Goal: Task Accomplishment & Management: Use online tool/utility

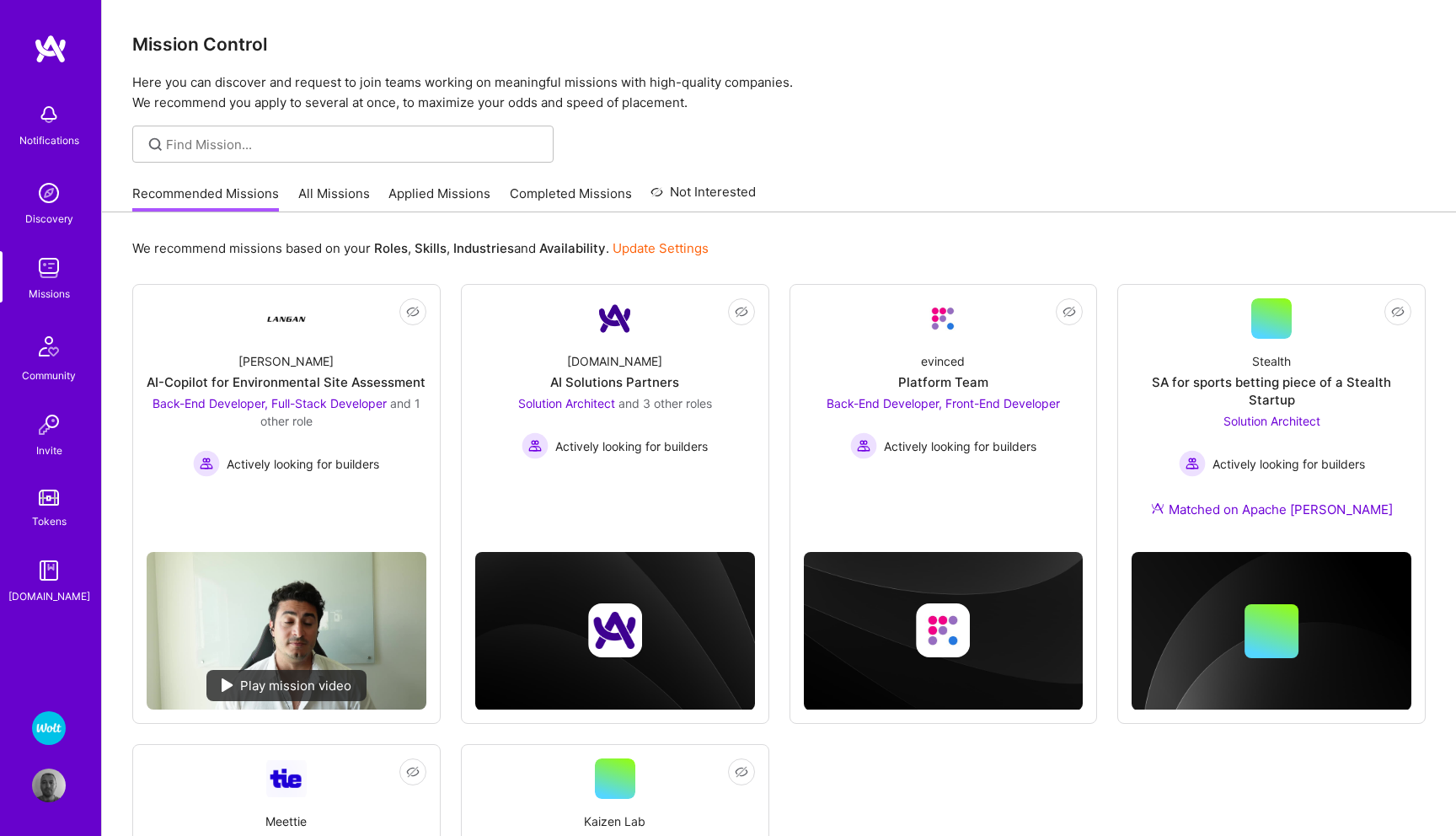
click at [57, 731] on img at bounding box center [48, 728] width 34 height 34
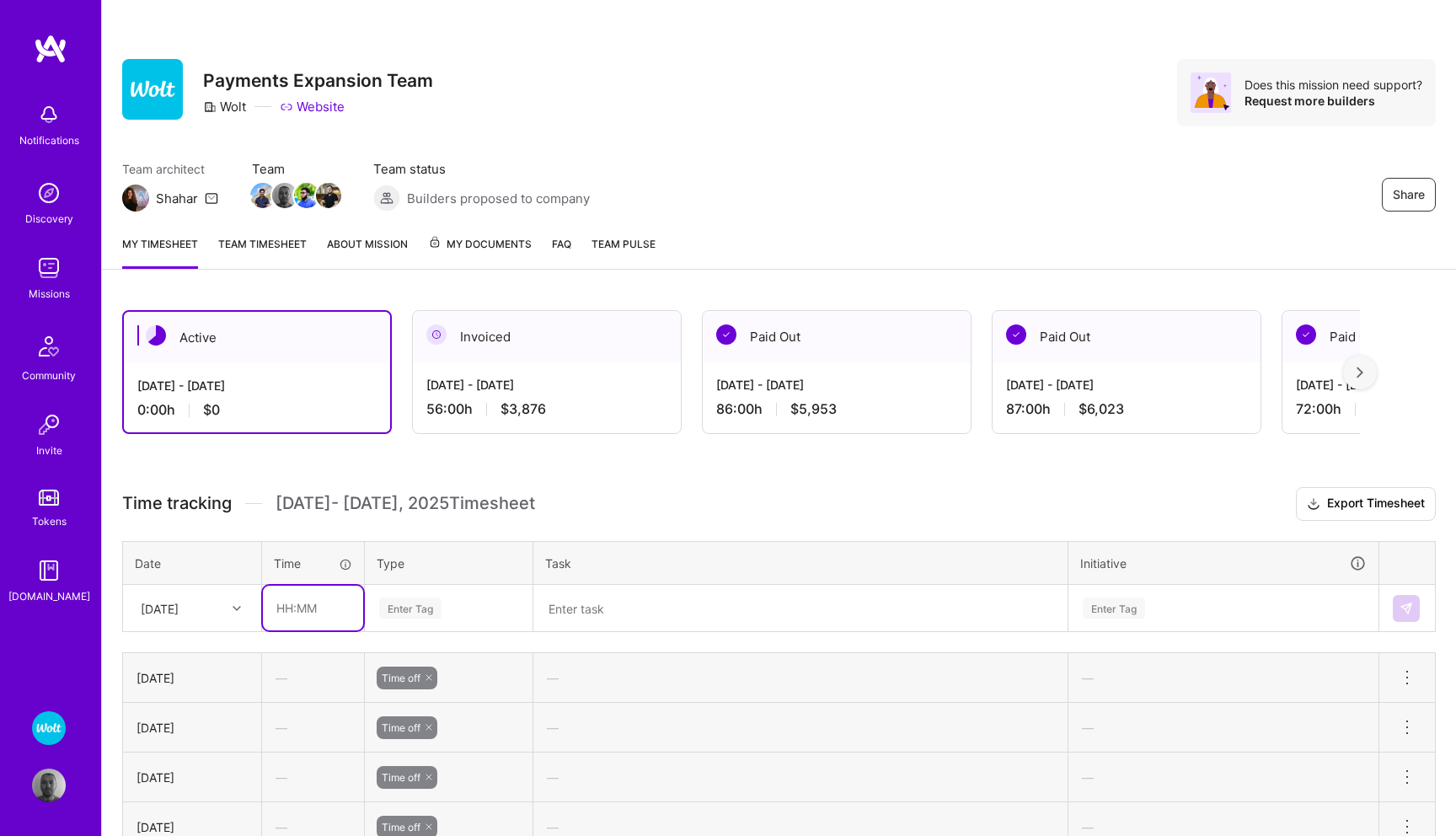
click at [311, 604] on input "text" at bounding box center [313, 609] width 101 height 45
type input "01:30"
click at [403, 602] on div "Enter Tag" at bounding box center [449, 608] width 166 height 44
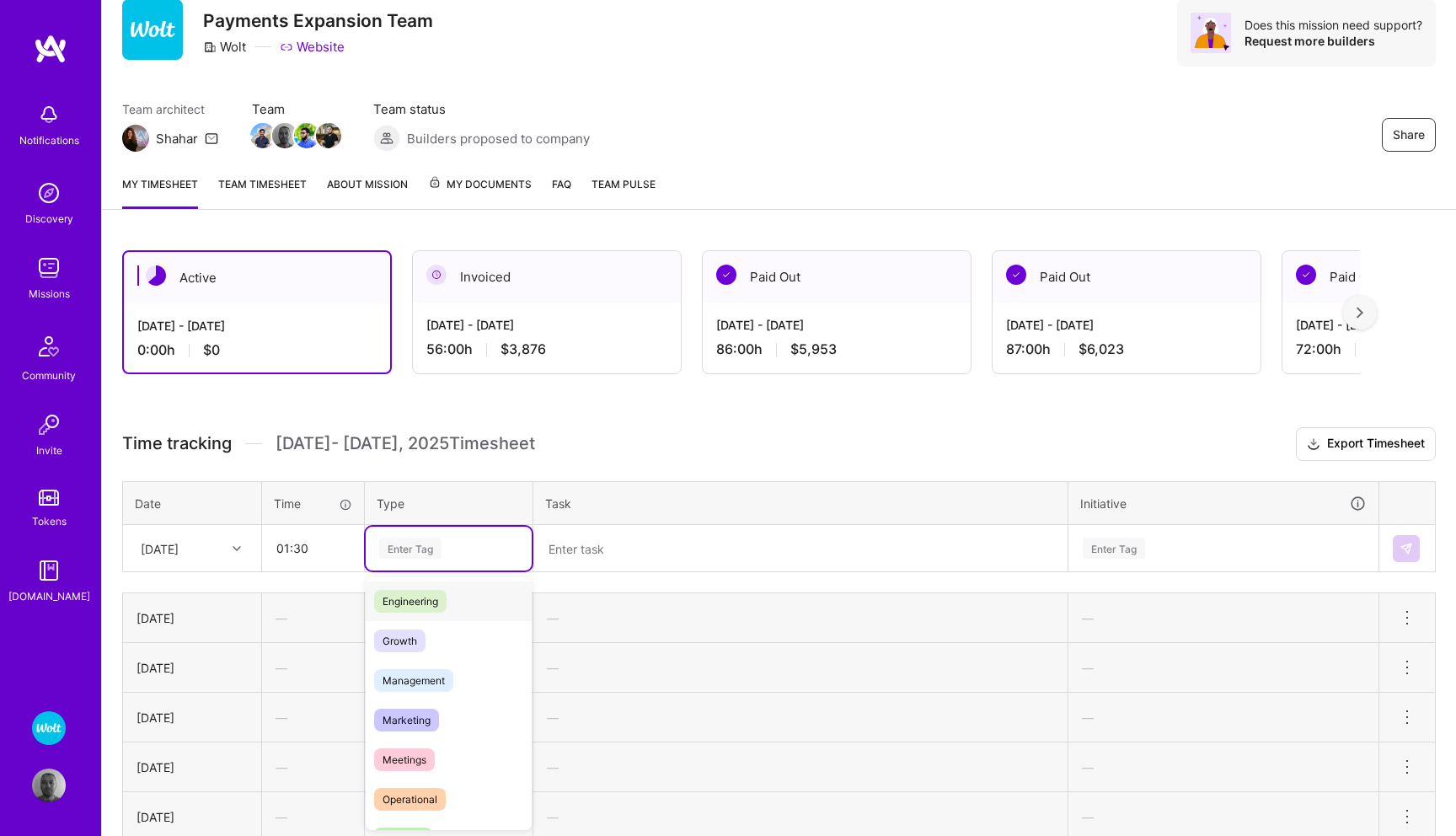
scroll to position [129, 0]
click at [402, 747] on span "Meetings" at bounding box center [404, 752] width 61 height 22
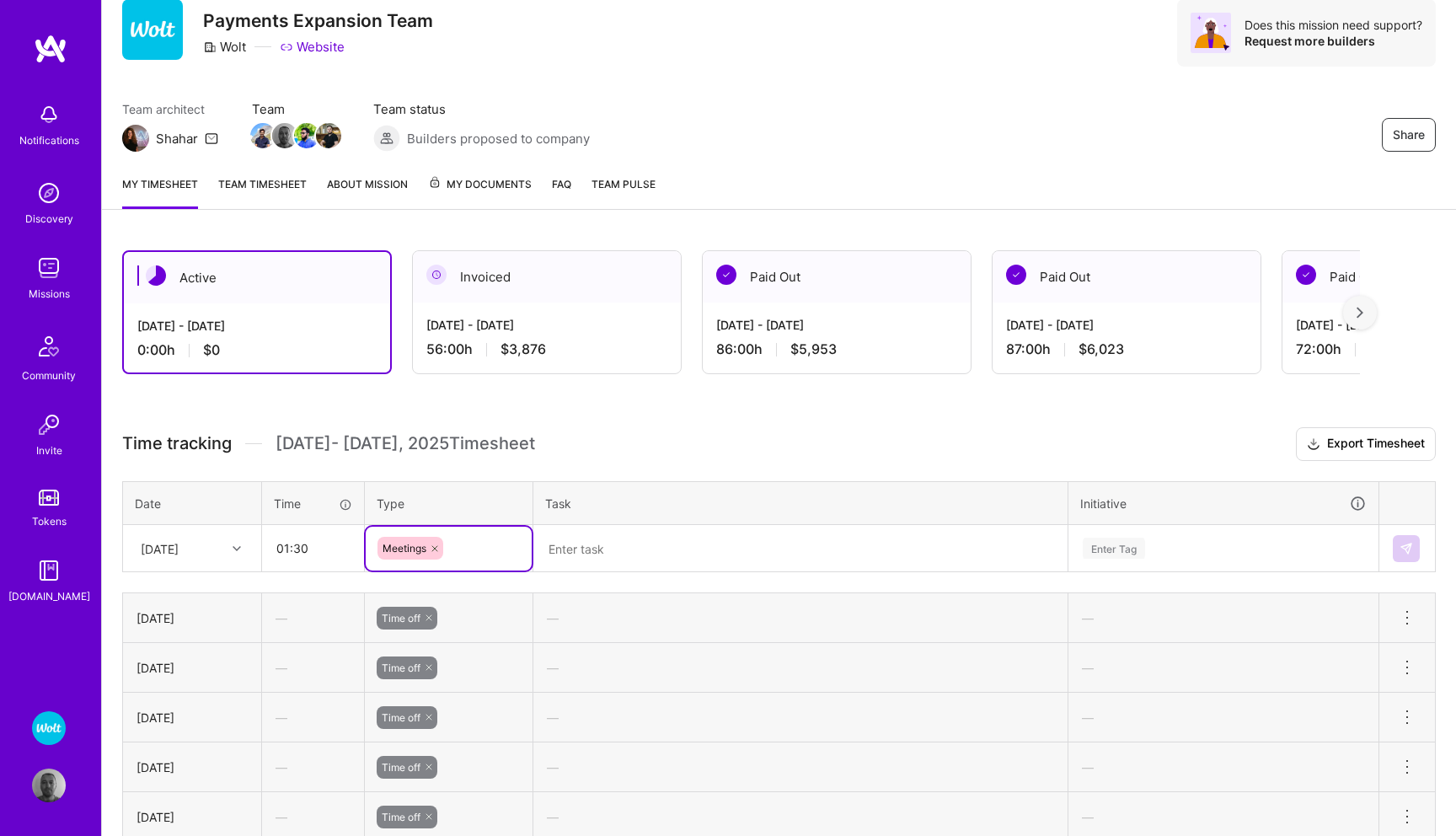
click at [612, 552] on textarea at bounding box center [800, 548] width 531 height 44
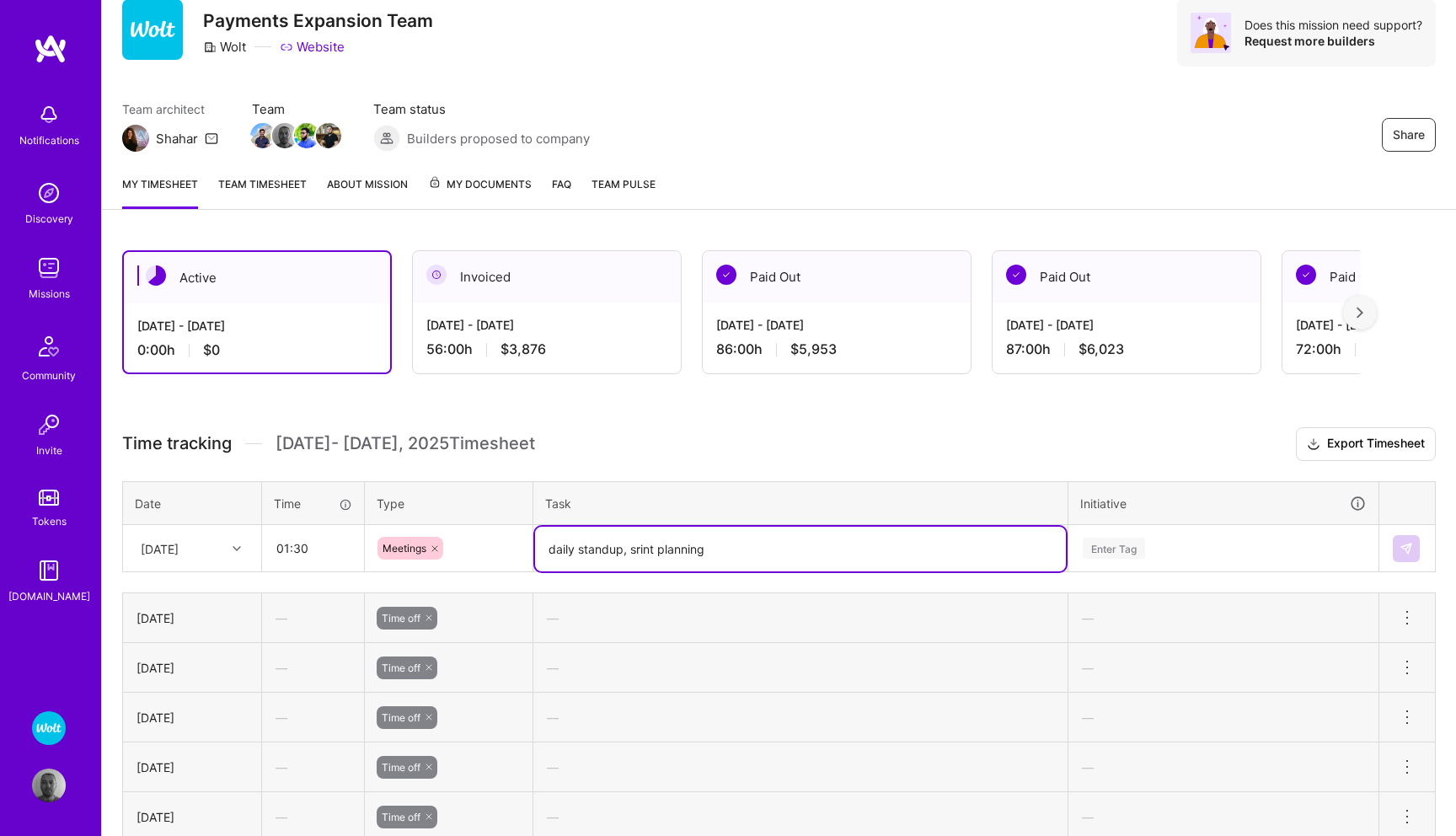
click at [633, 550] on textarea "daily standup, srint planning" at bounding box center [800, 549] width 531 height 45
type textarea "daily standup, sprint planning"
click at [1123, 545] on div "Enter Tag" at bounding box center [1223, 548] width 308 height 44
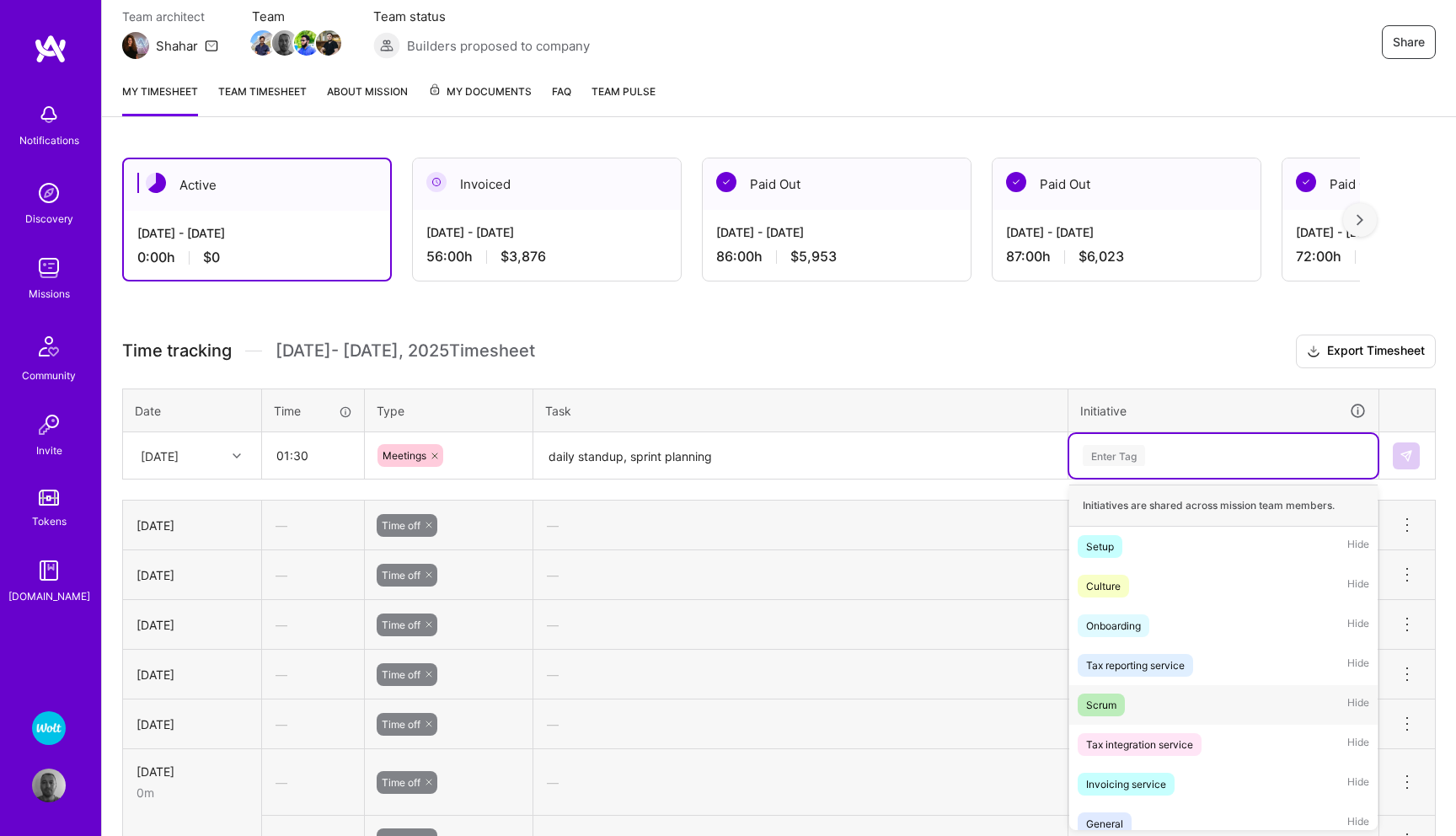
click at [1118, 703] on span "Scrum" at bounding box center [1101, 705] width 48 height 22
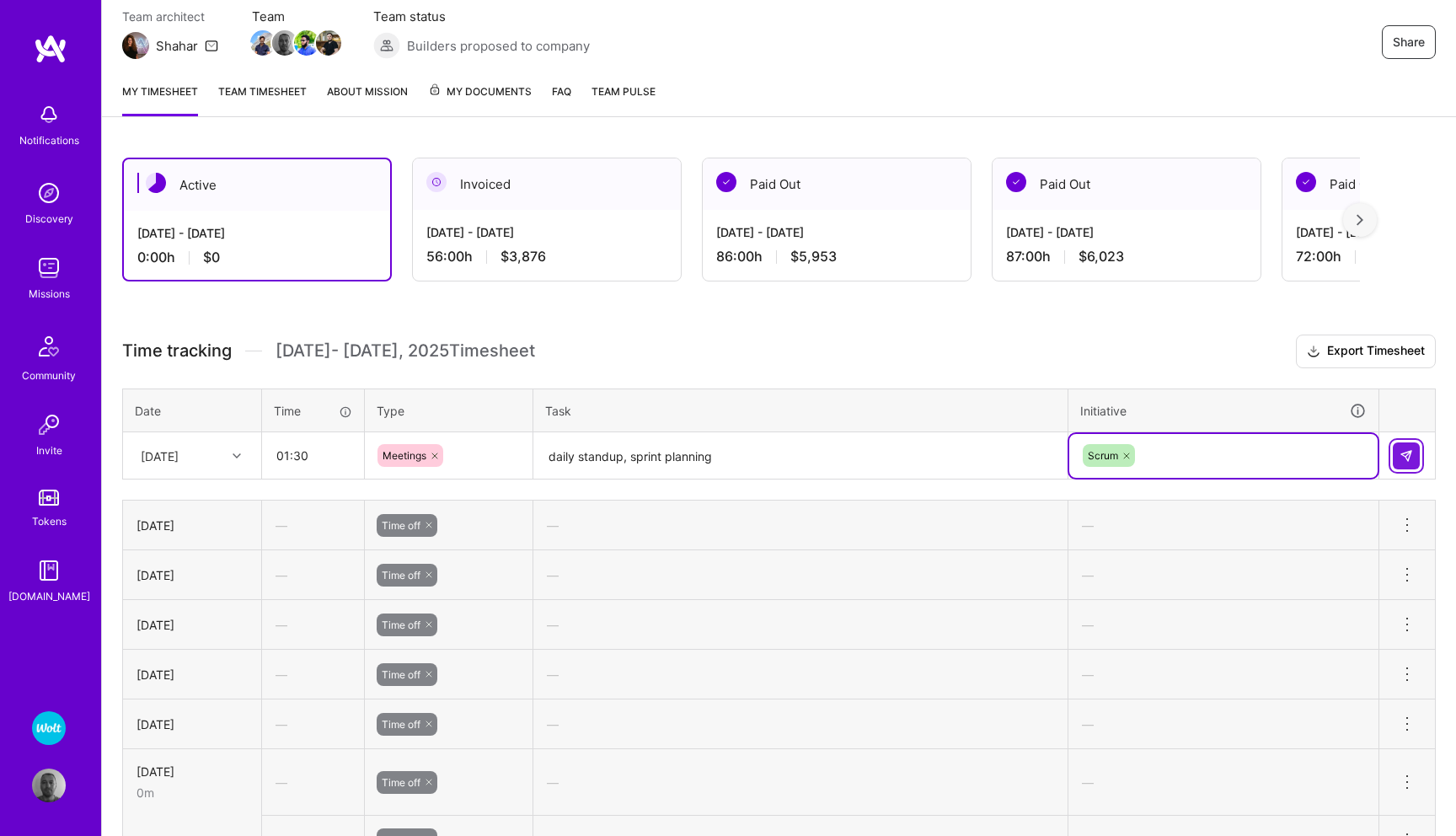
click at [1408, 454] on img at bounding box center [1406, 456] width 13 height 13
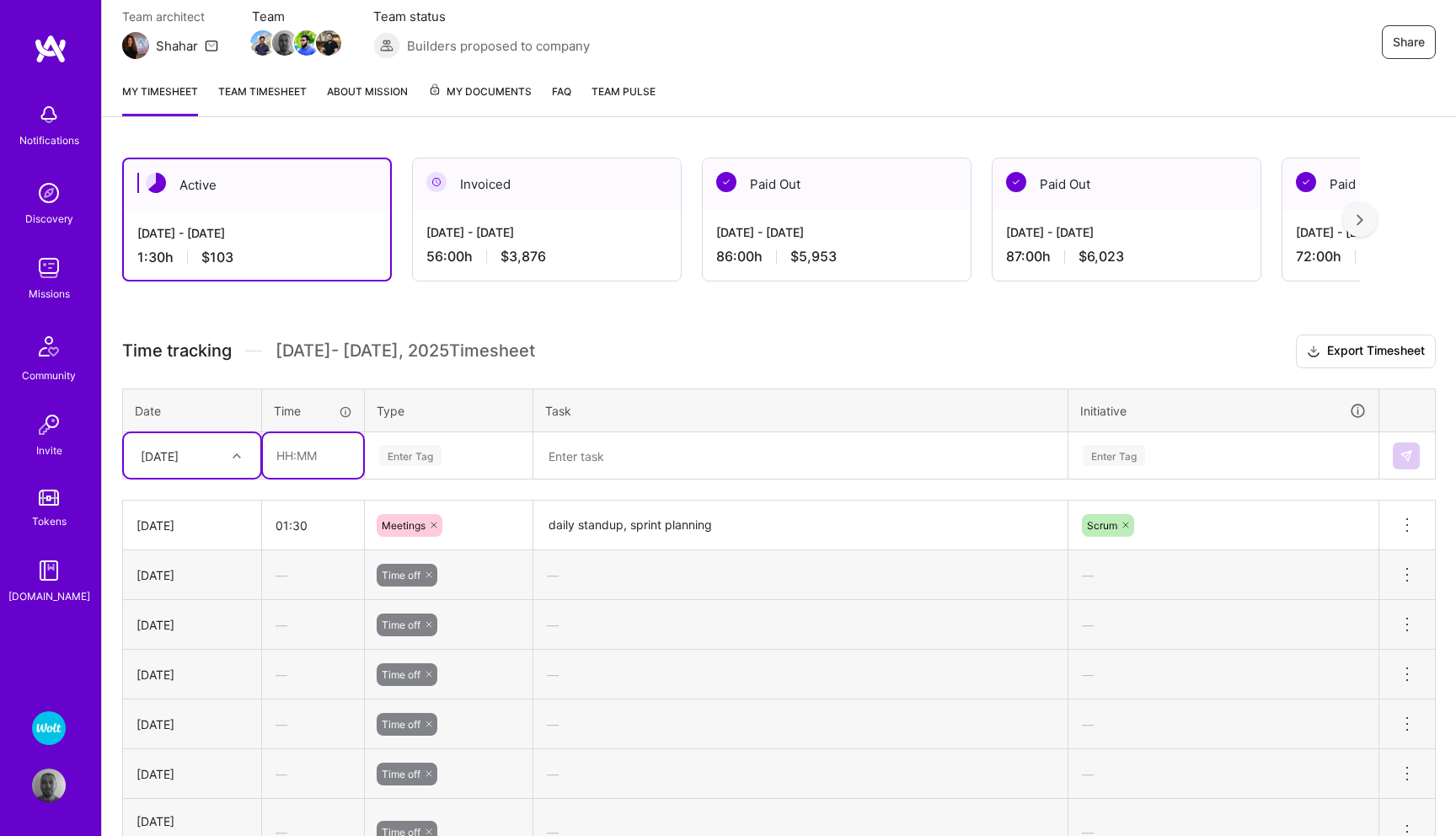
click at [317, 457] on input "text" at bounding box center [313, 456] width 101 height 45
type input "06:30"
click at [407, 449] on div "Enter Tag" at bounding box center [410, 456] width 62 height 26
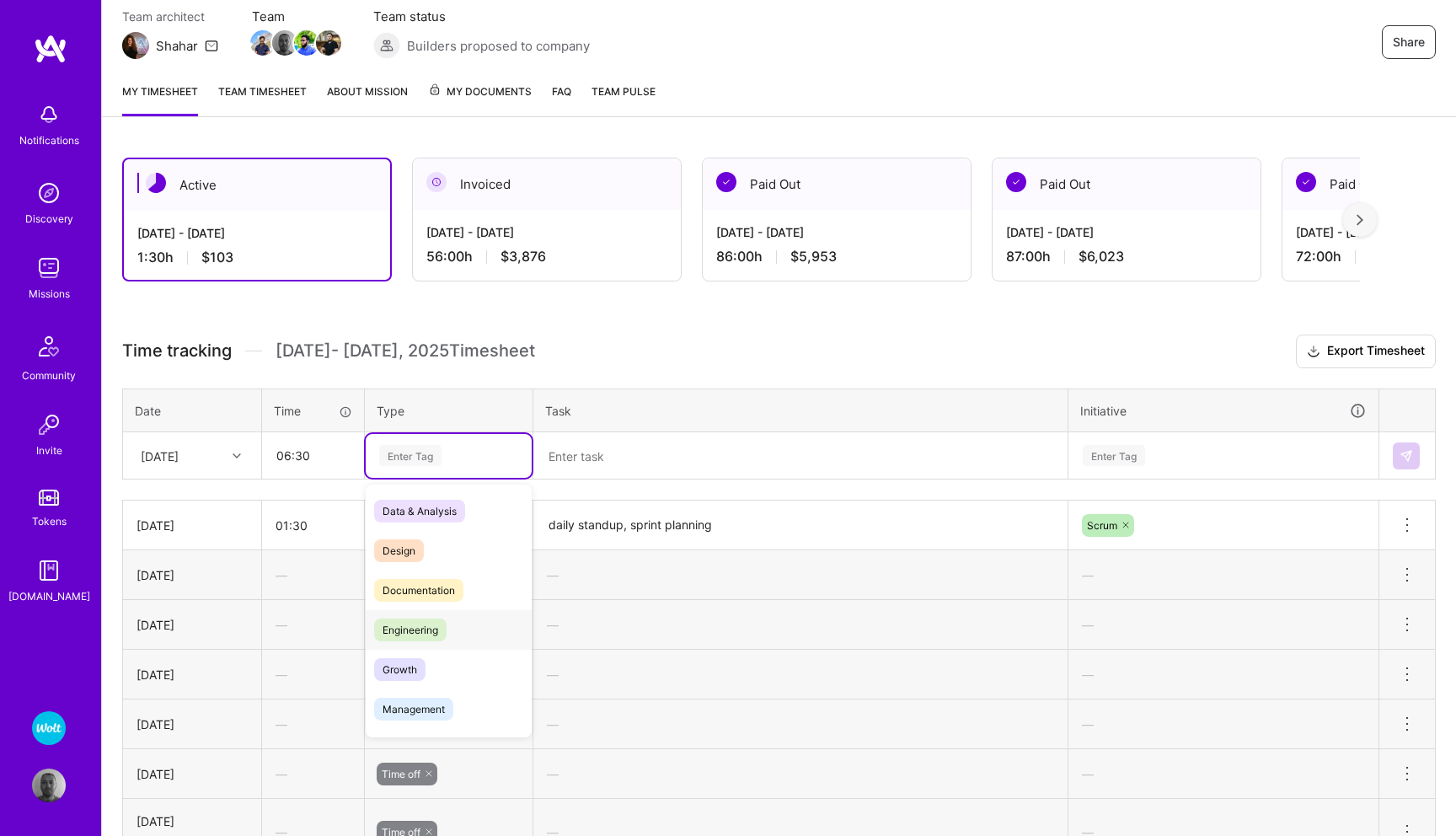
click at [410, 621] on span "Engineering" at bounding box center [411, 630] width 73 height 22
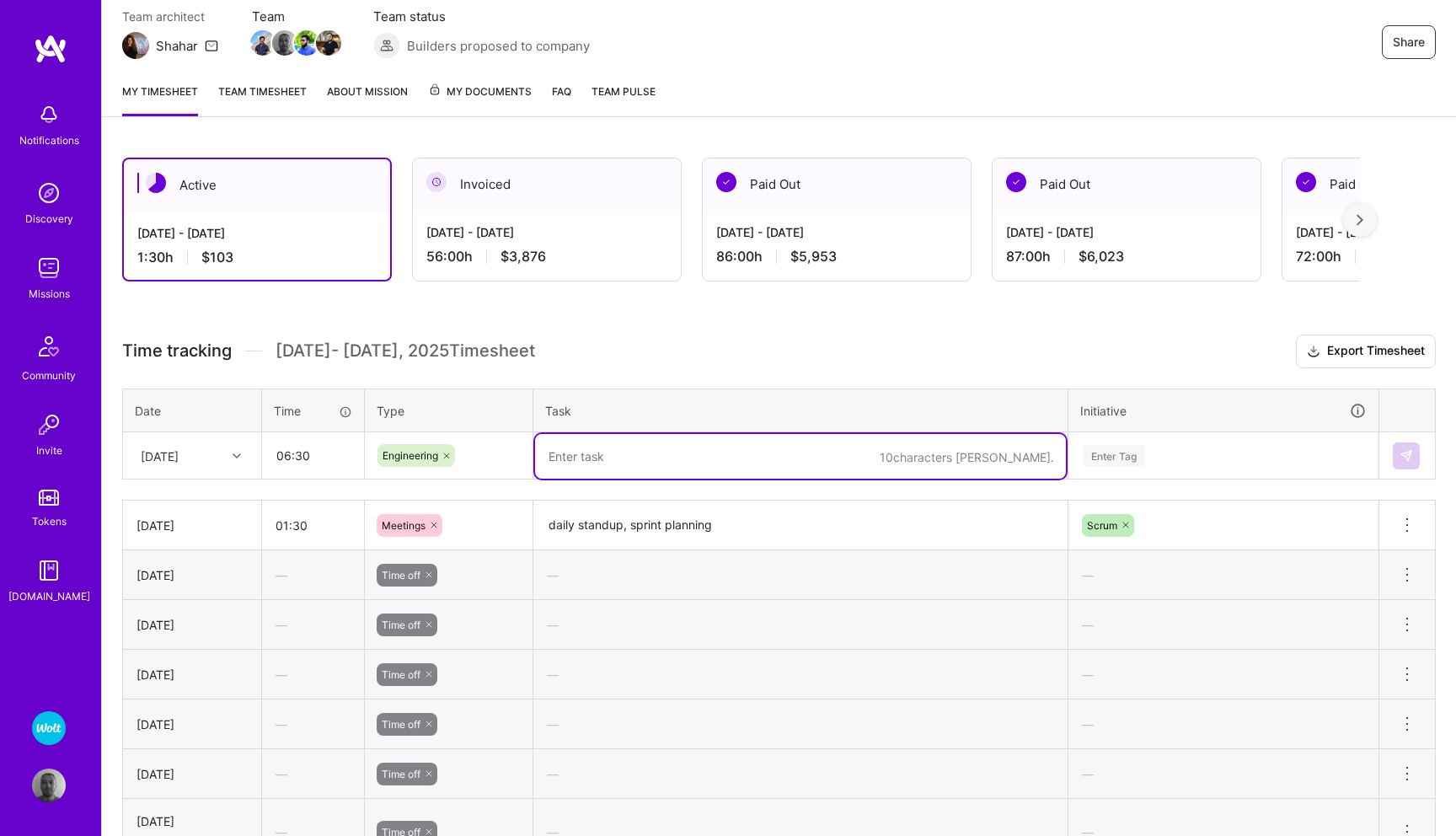
click at [620, 459] on textarea at bounding box center [800, 457] width 531 height 45
type textarea "reviewing e-invoicing requirements, working on Kafak consumer rebalancing"
click at [1141, 454] on div "Enter Tag" at bounding box center [1113, 456] width 62 height 26
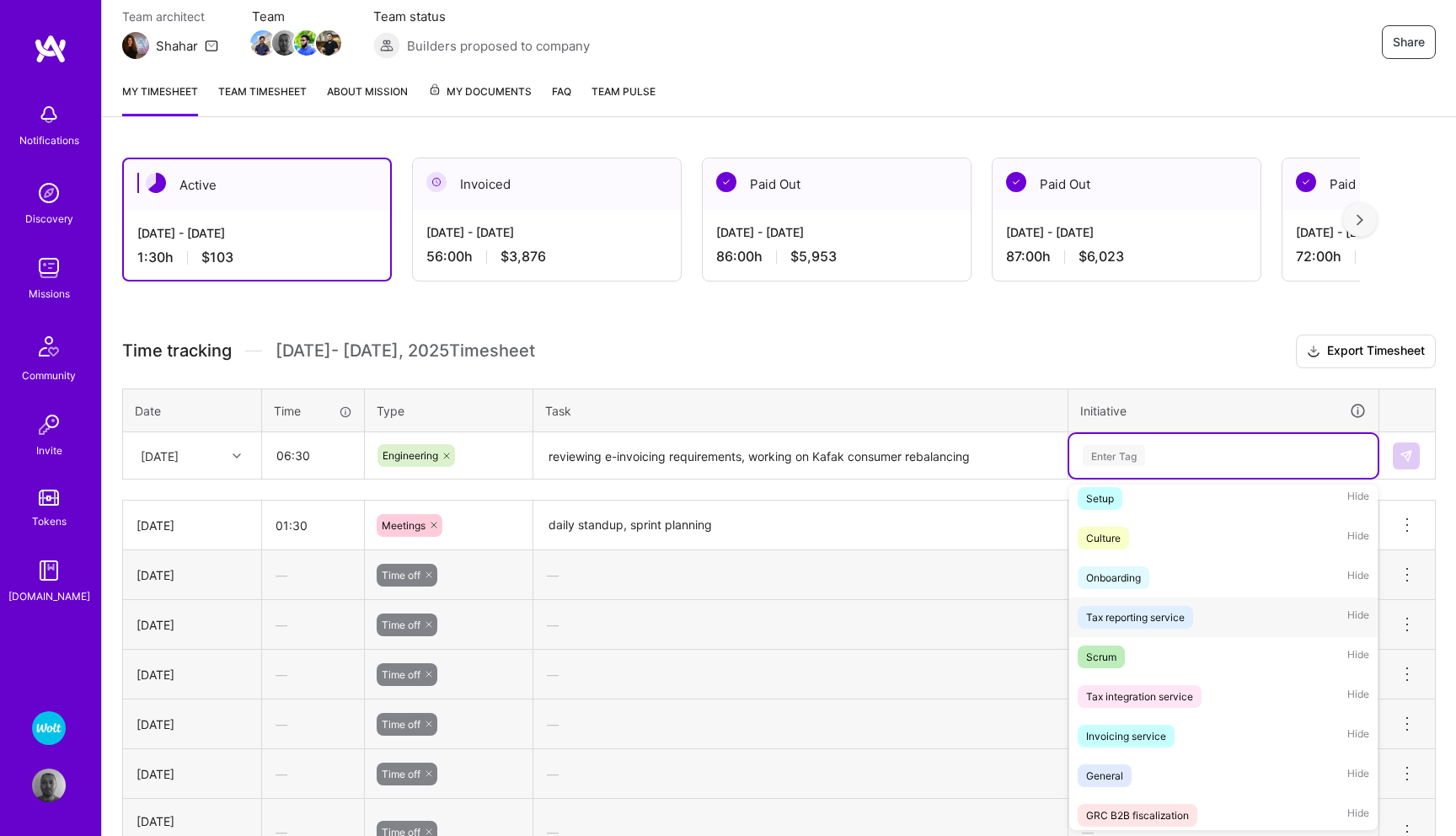
scroll to position [76, 0]
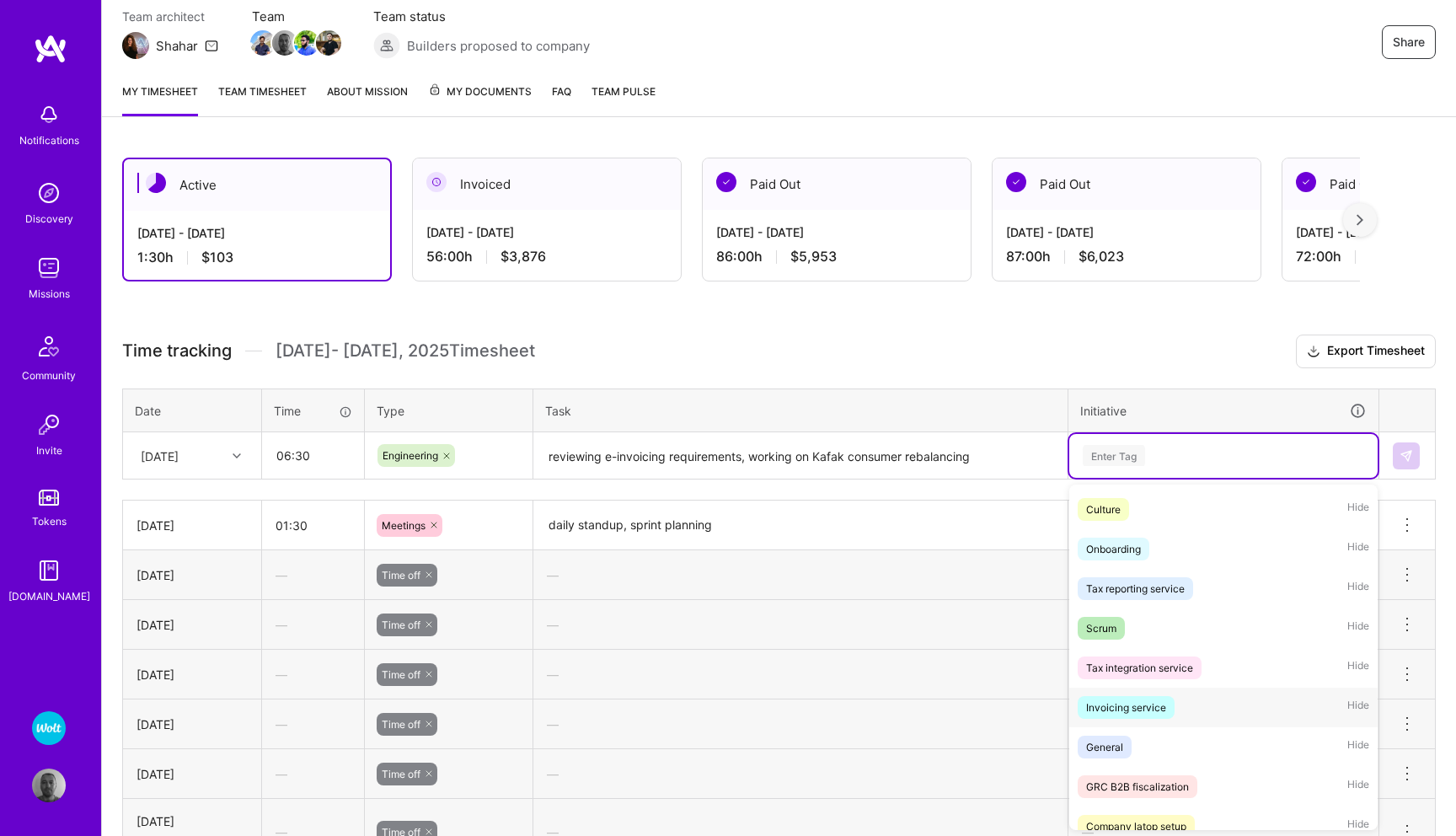
click at [1117, 699] on div "Invoicing service" at bounding box center [1126, 707] width 80 height 18
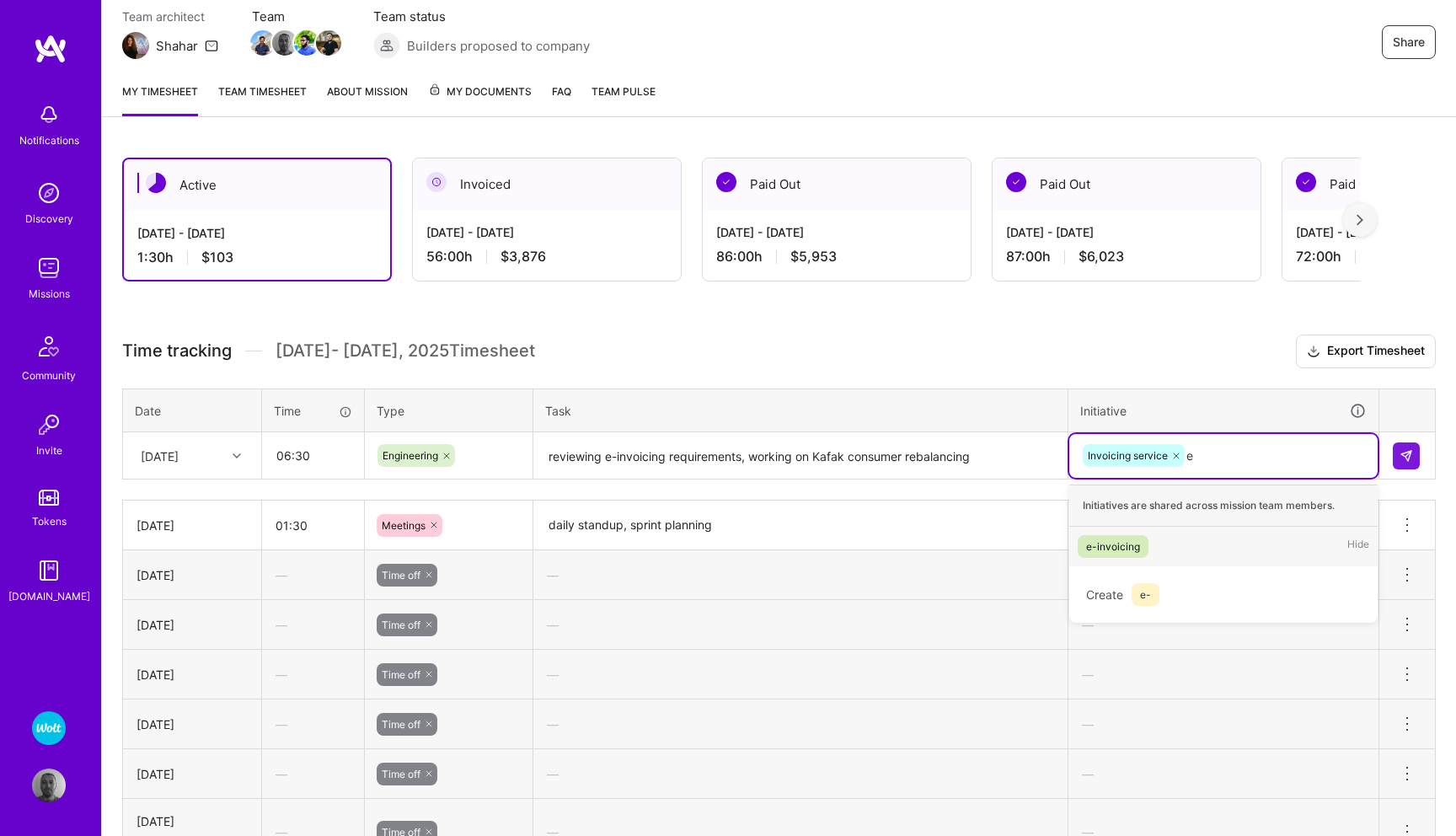
type input "e-"
click at [1132, 548] on div "e-invoicing" at bounding box center [1113, 546] width 54 height 18
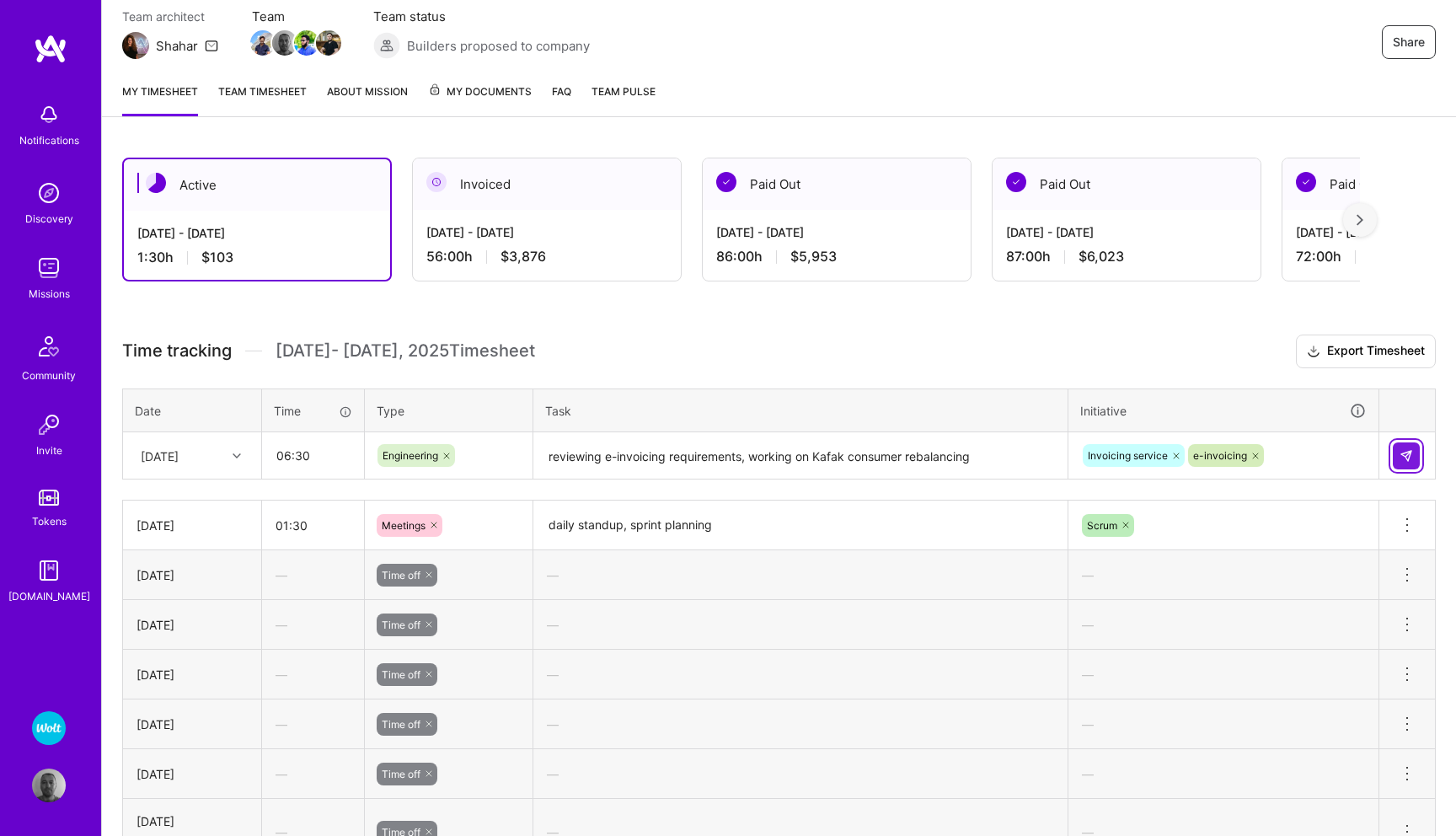
click at [1403, 450] on img at bounding box center [1406, 456] width 13 height 13
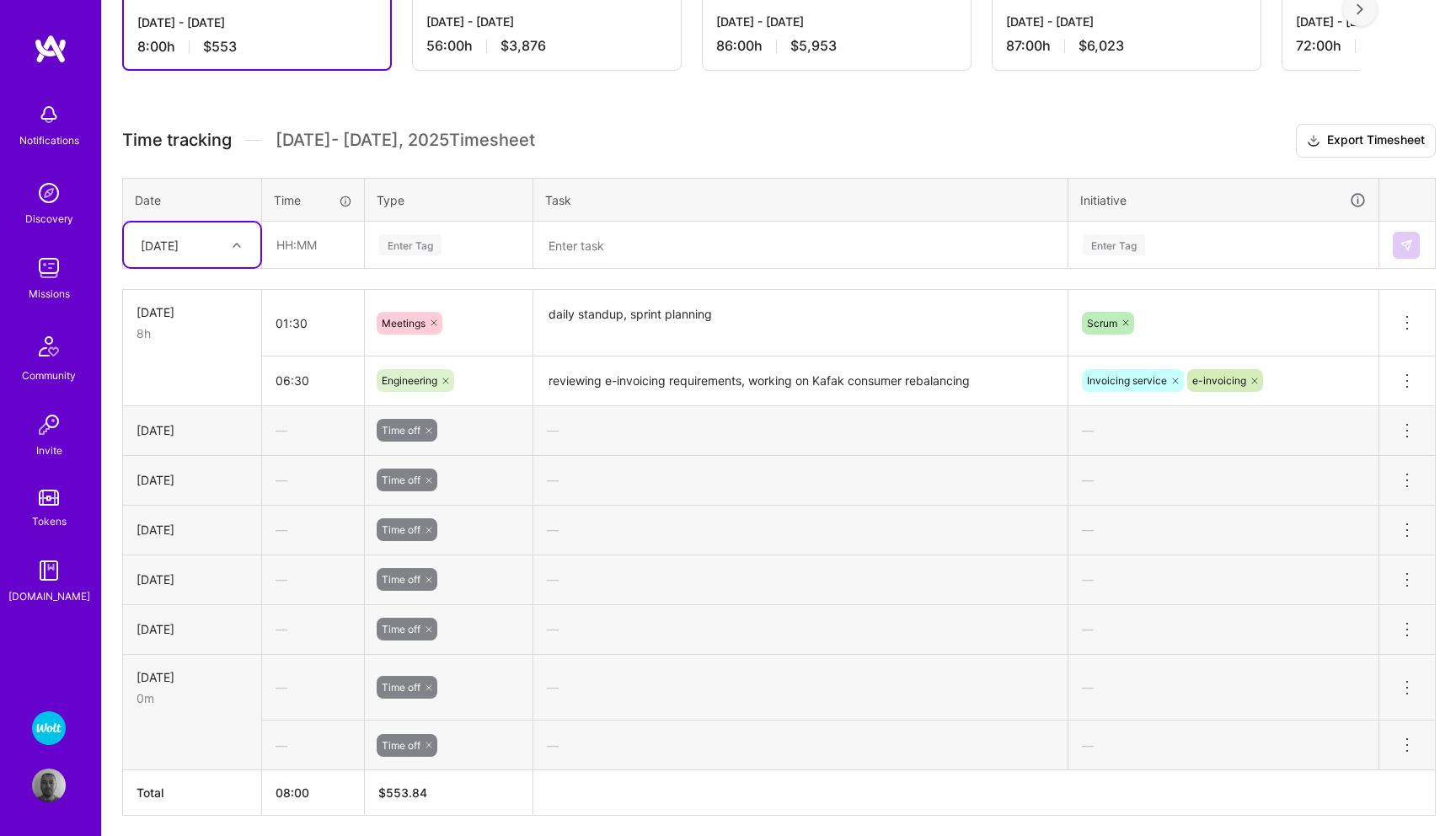
scroll to position [0, 0]
